Goal: Task Accomplishment & Management: Use online tool/utility

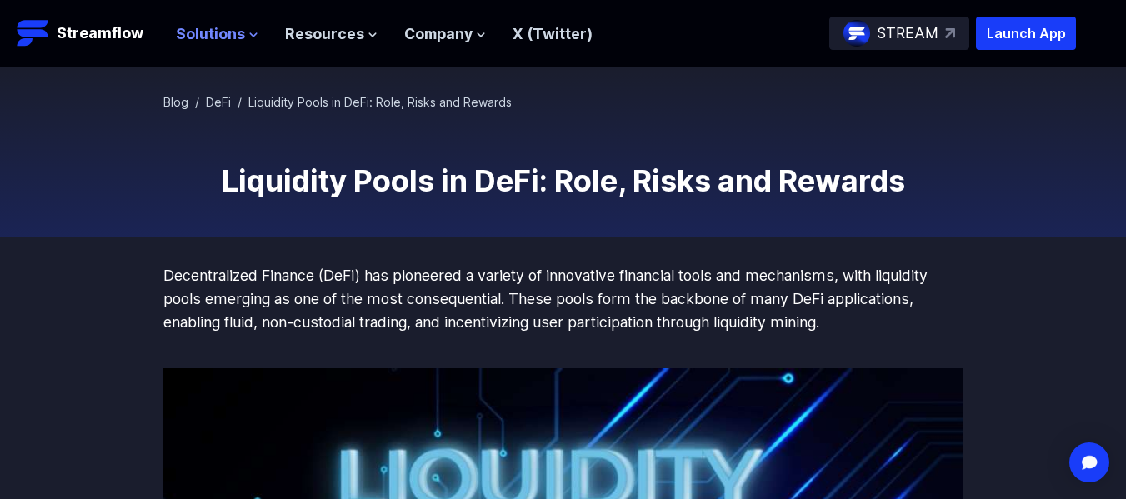
click at [250, 33] on icon at bounding box center [253, 35] width 10 height 10
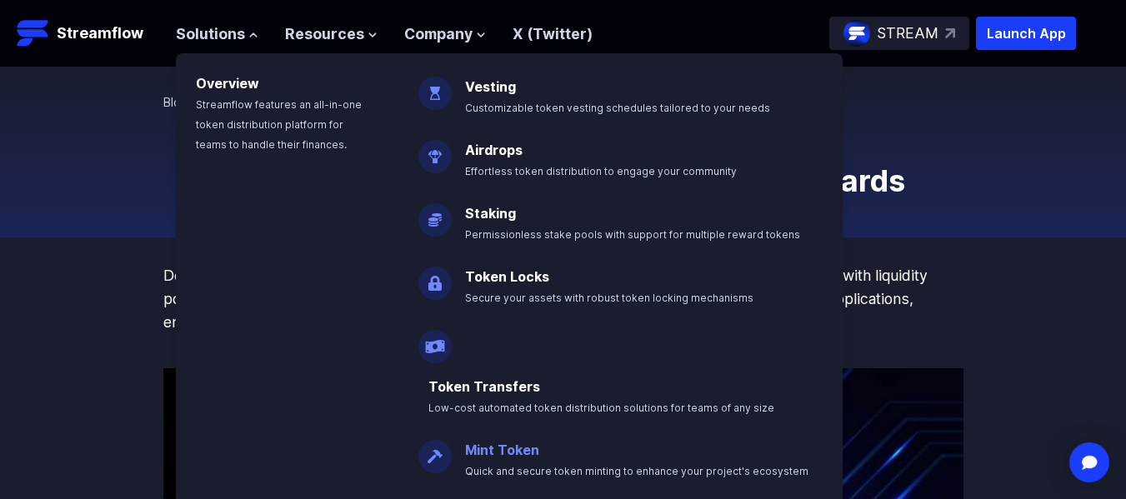
click at [481, 442] on link "Mint Token" at bounding box center [502, 450] width 74 height 17
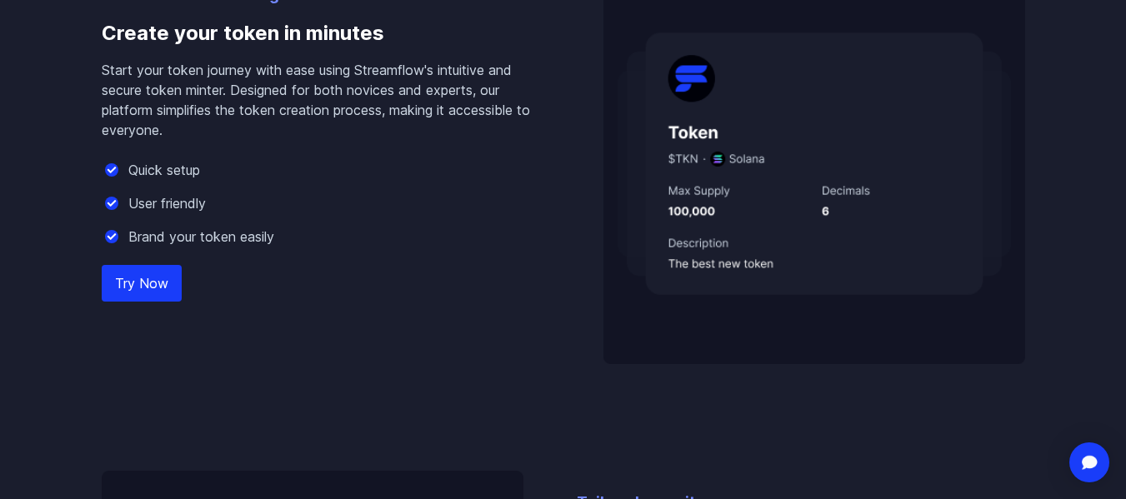
scroll to position [1167, 0]
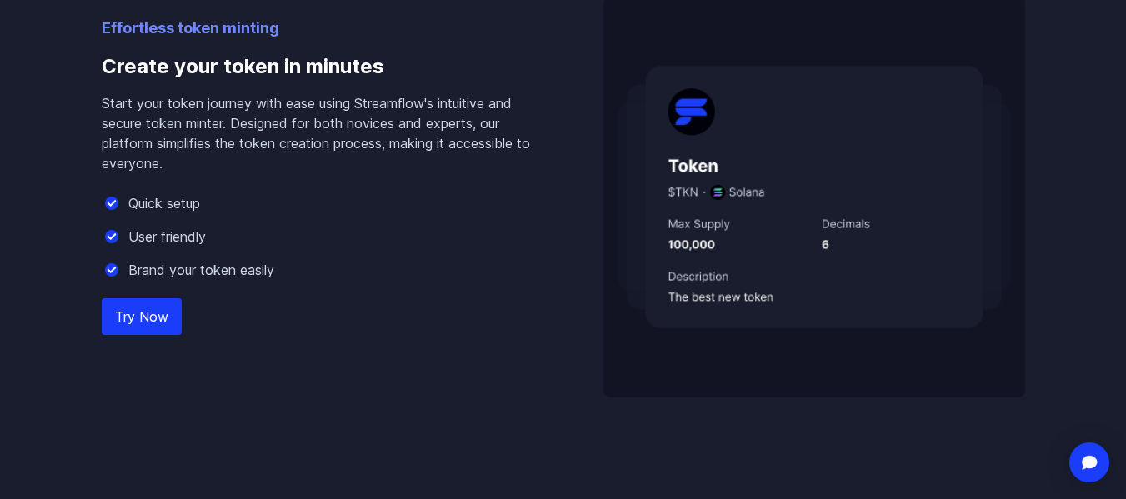
click at [147, 336] on div "Effortless token minting Create your token in minutes Start your token journey …" at bounding box center [326, 207] width 449 height 381
click at [145, 323] on link "Try Now" at bounding box center [142, 316] width 80 height 37
